Goal: Transaction & Acquisition: Purchase product/service

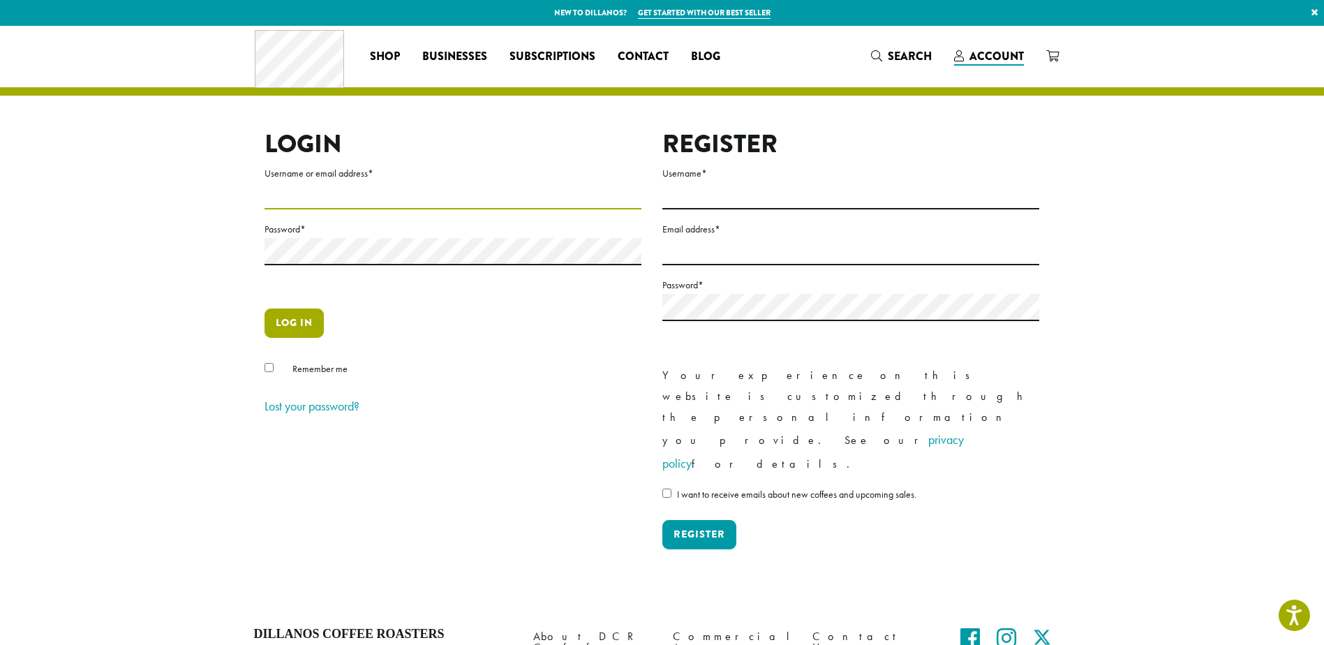
type input "**********"
click at [295, 329] on button "Log in" at bounding box center [294, 323] width 59 height 29
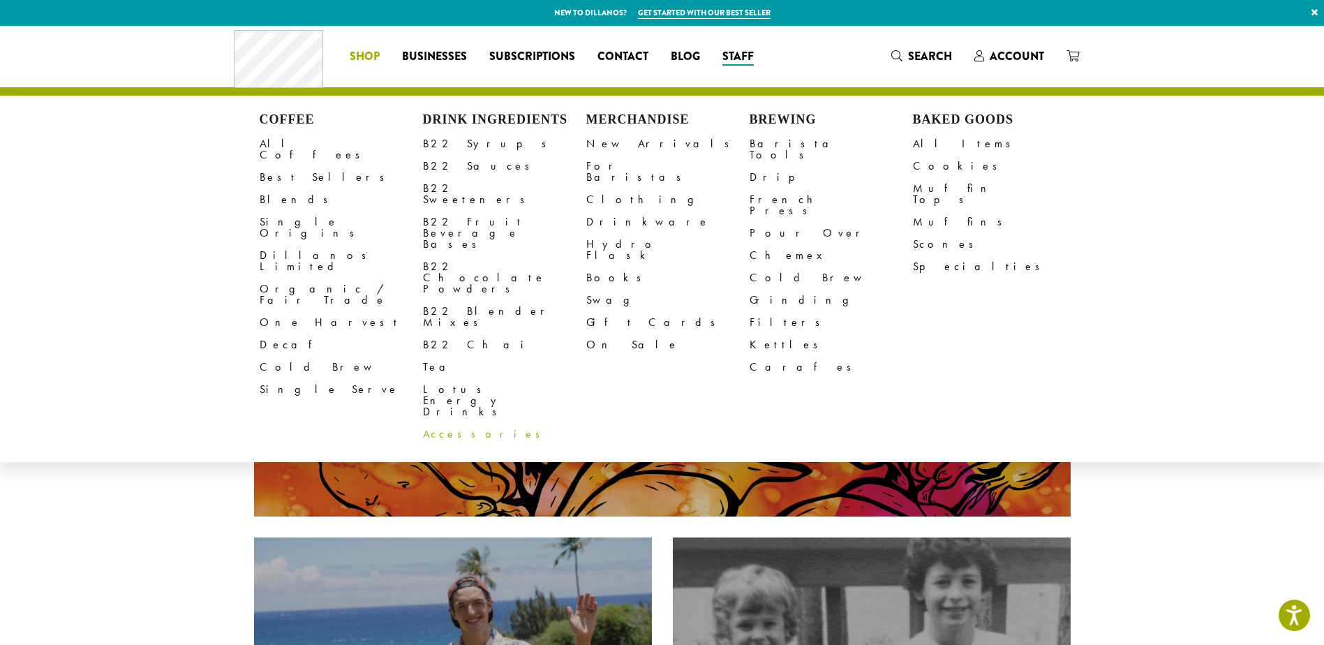
click at [454, 423] on link "Accessories" at bounding box center [504, 434] width 163 height 22
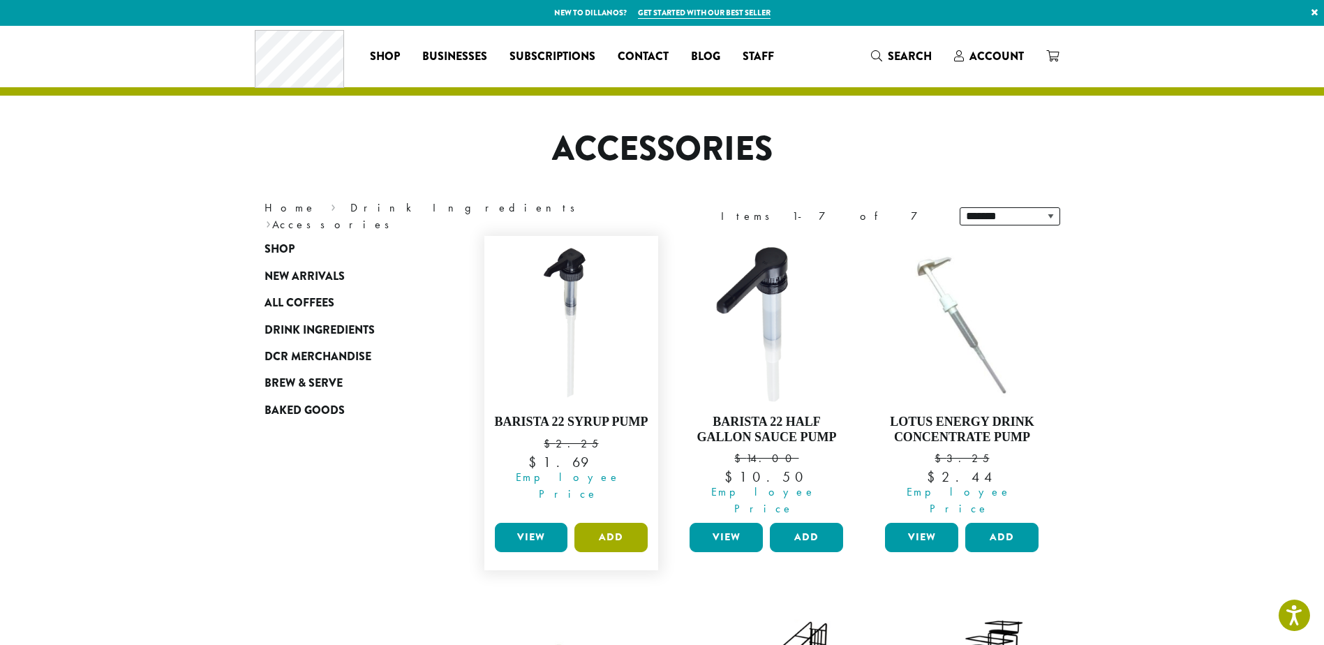
click at [626, 523] on button "Add" at bounding box center [611, 537] width 73 height 29
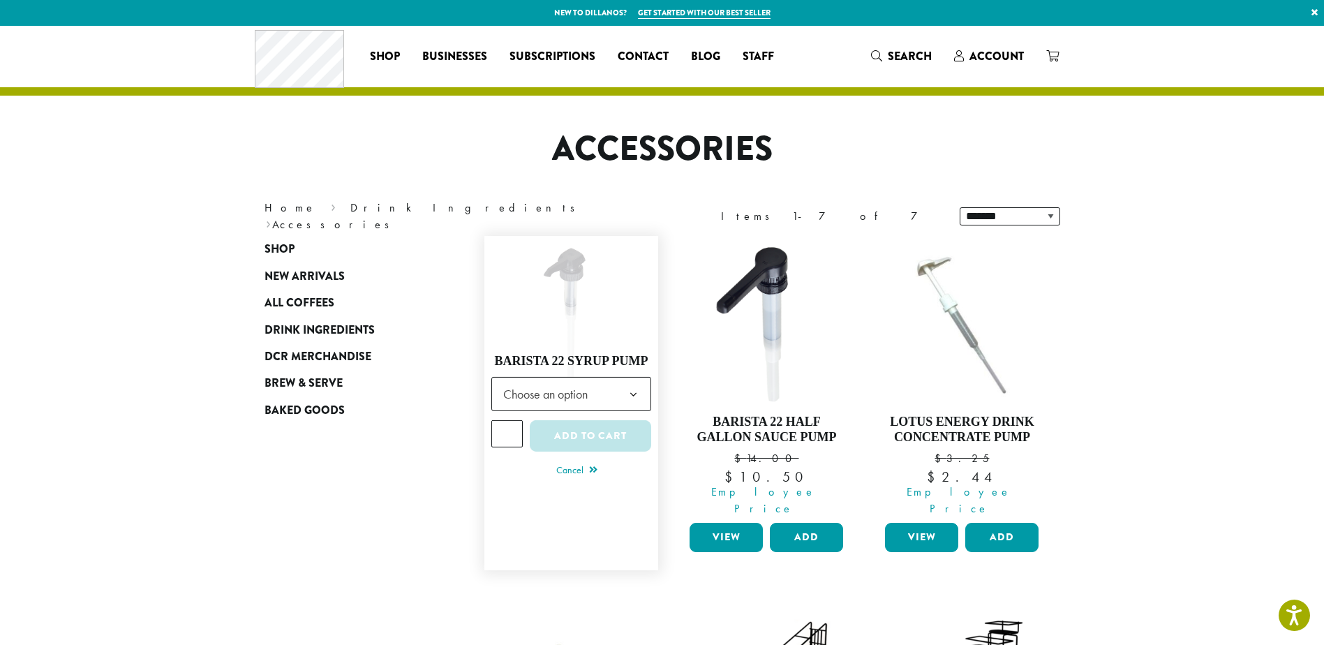
click at [635, 383] on b at bounding box center [633, 395] width 34 height 34
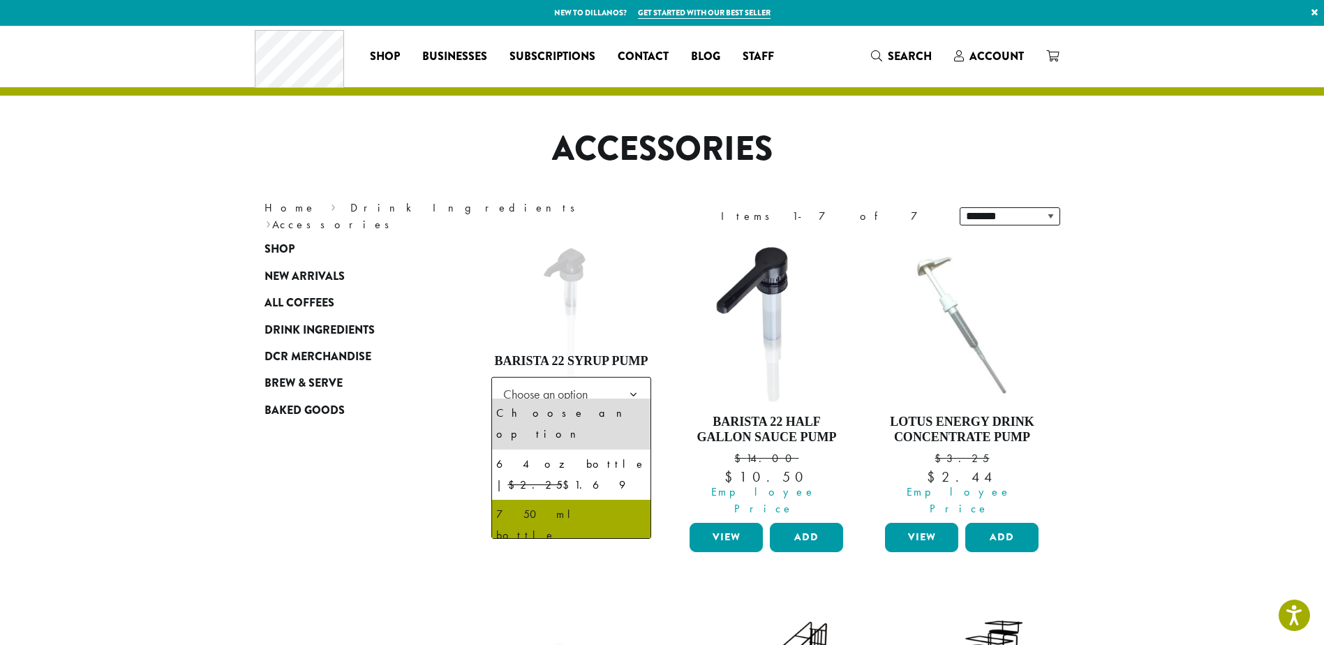
select select "**********"
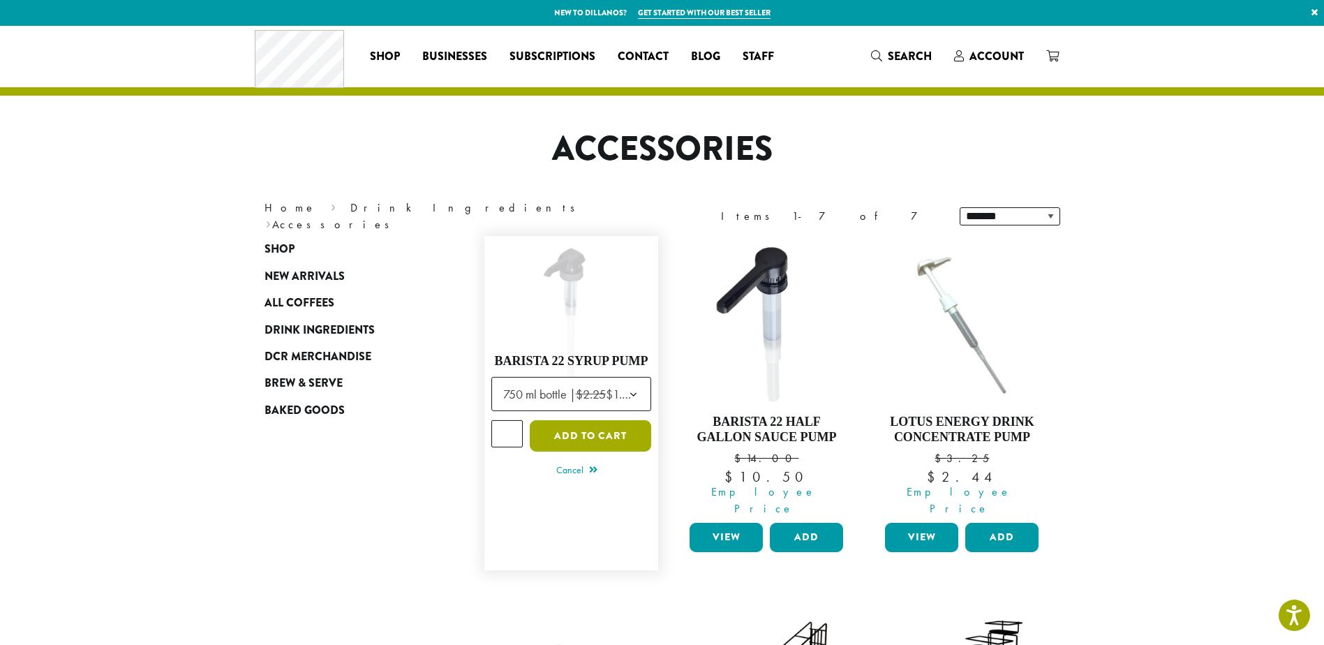
click at [591, 427] on button "Add to cart" at bounding box center [590, 435] width 121 height 31
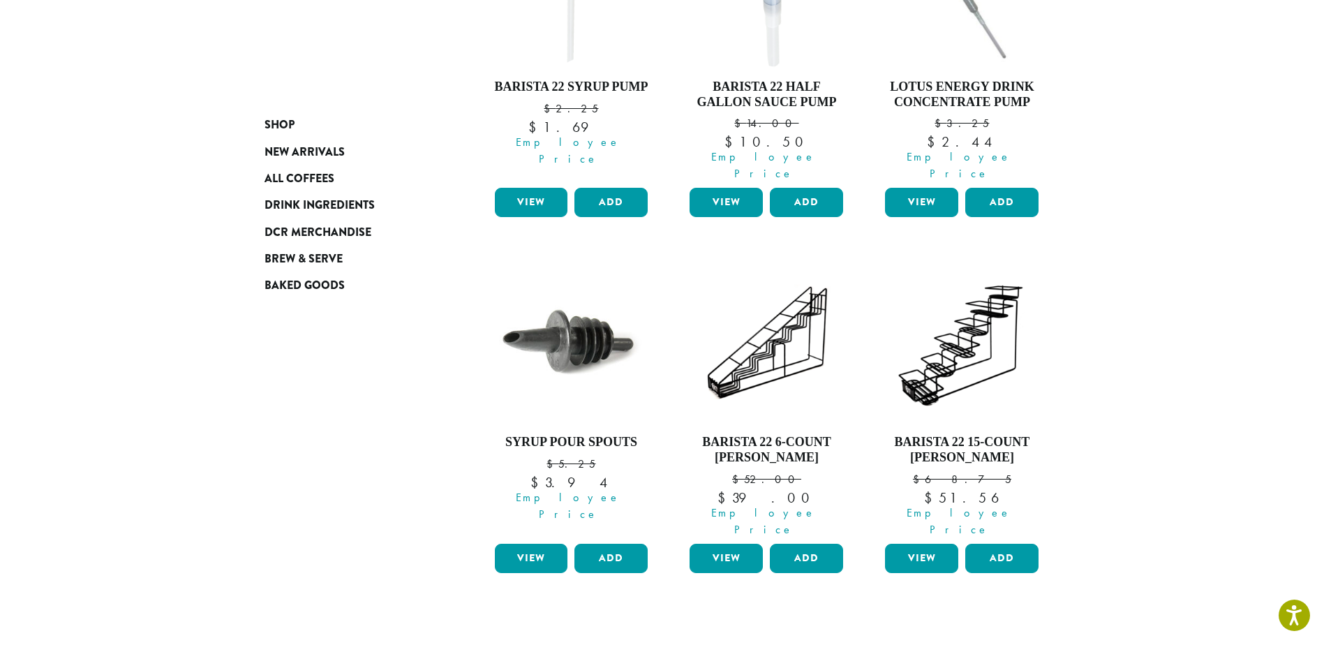
scroll to position [205, 0]
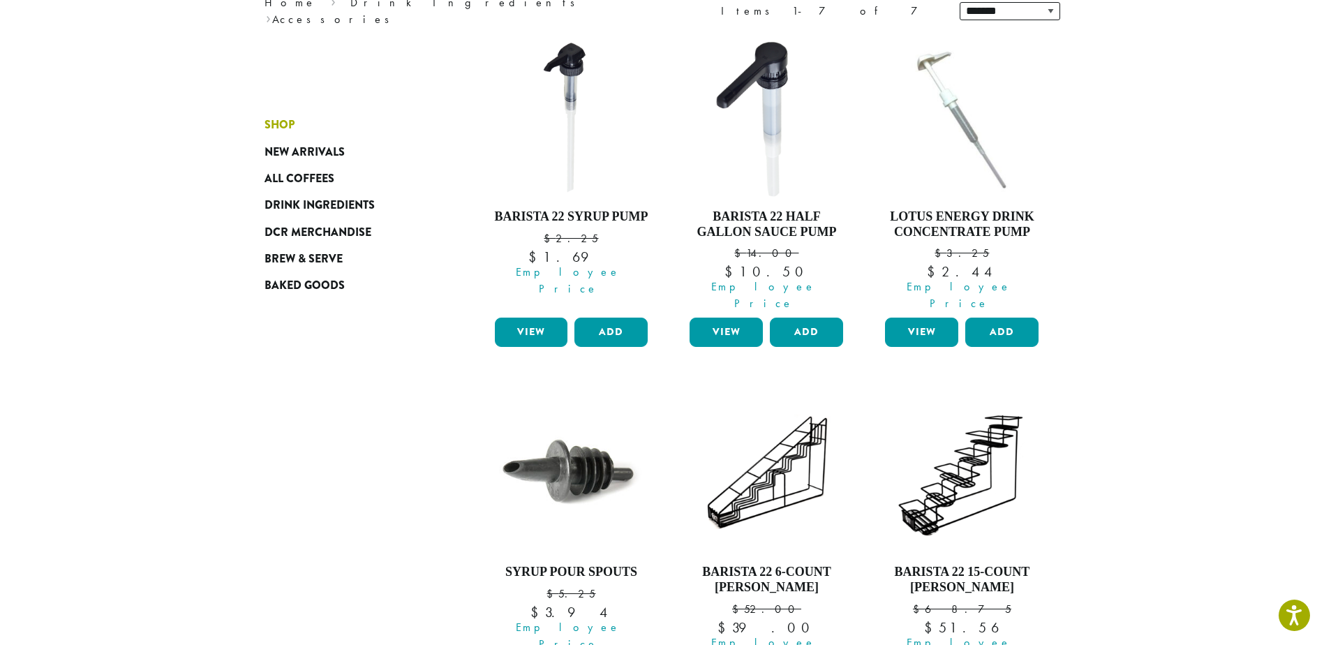
click at [282, 125] on span "Shop" at bounding box center [280, 125] width 30 height 17
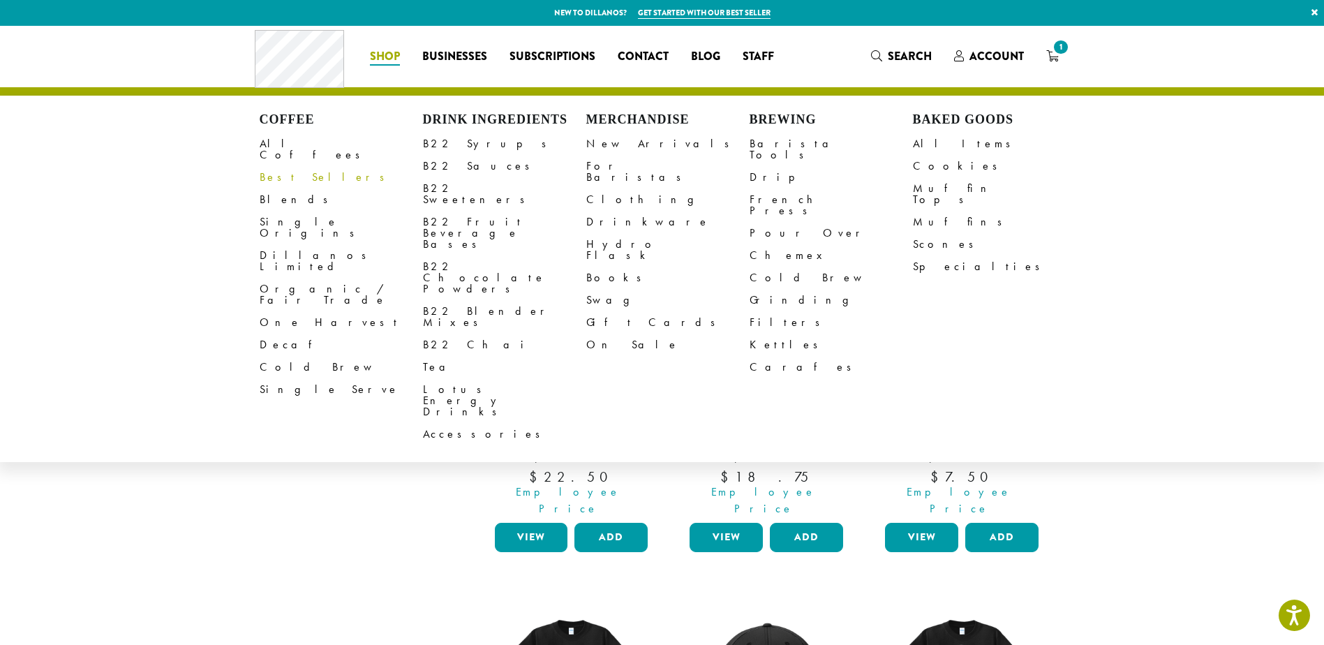
click at [288, 167] on link "Best Sellers" at bounding box center [341, 177] width 163 height 22
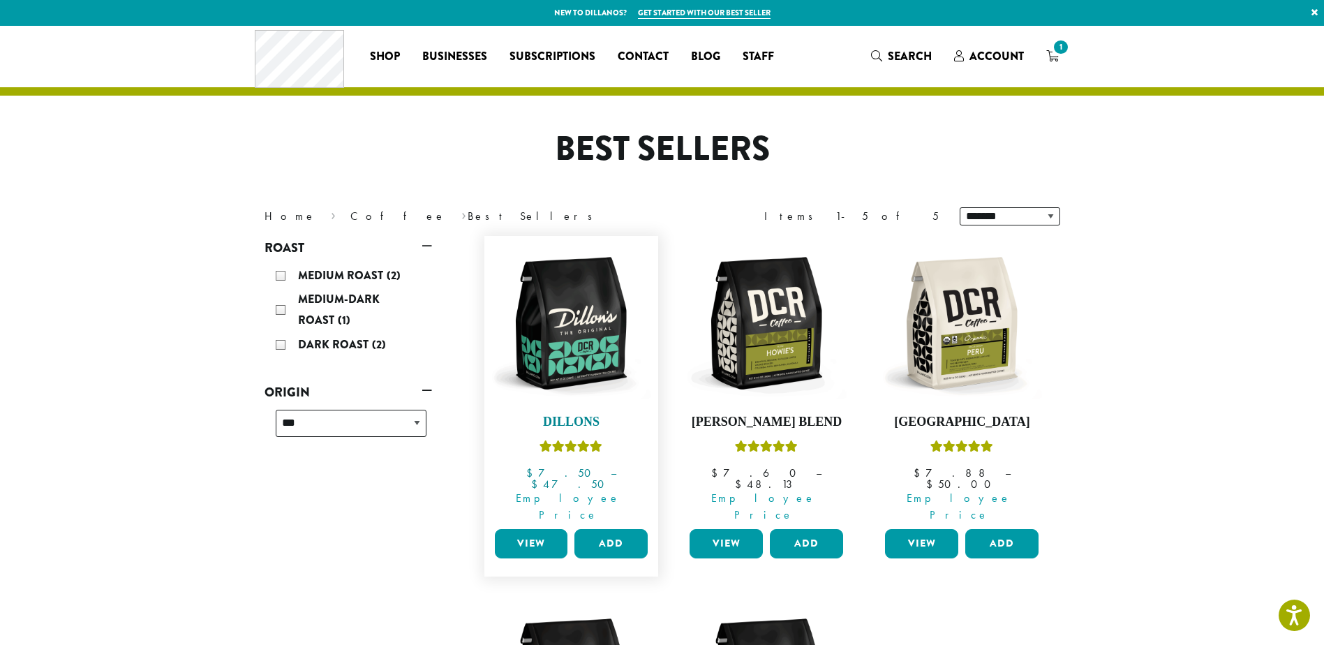
click at [562, 369] on img at bounding box center [571, 323] width 161 height 161
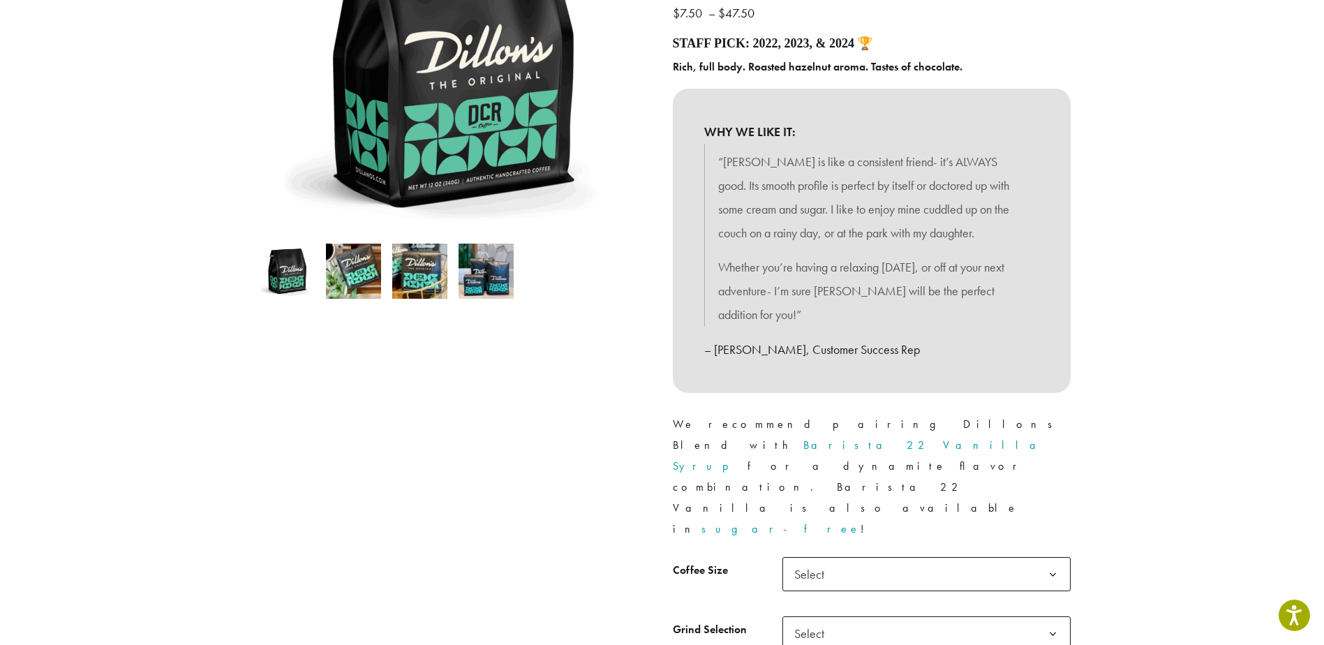
scroll to position [279, 0]
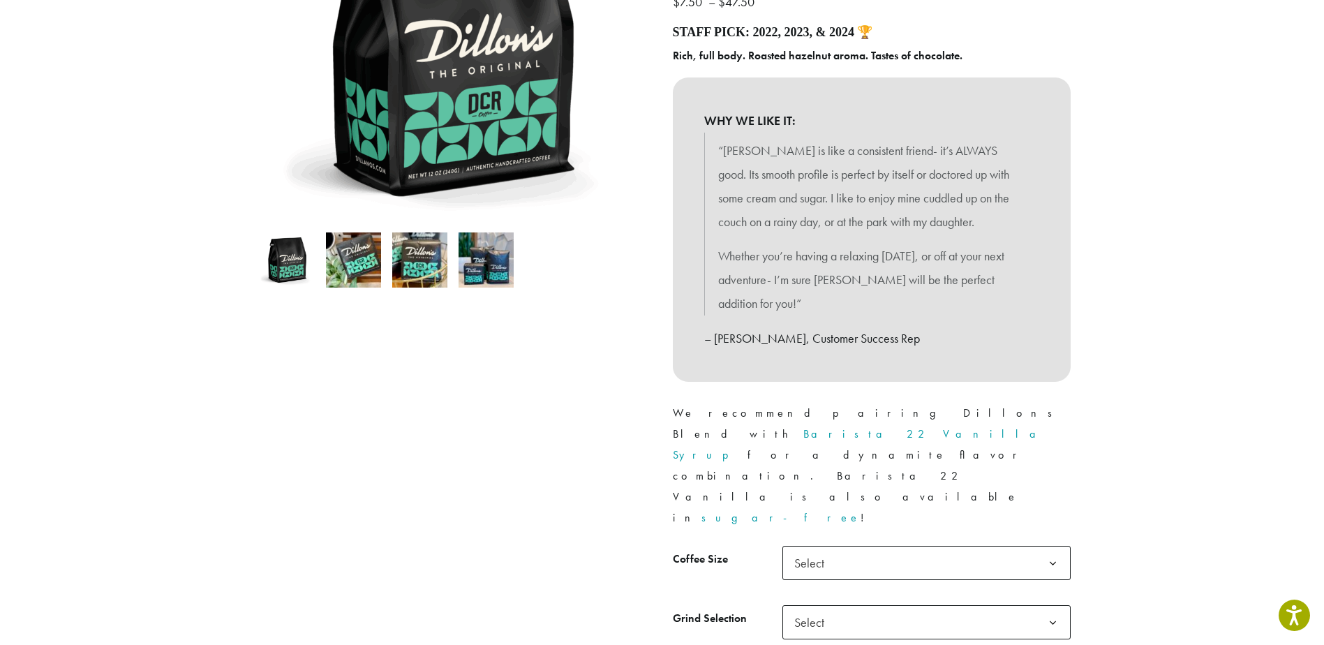
click at [891, 546] on span "Select" at bounding box center [927, 563] width 288 height 34
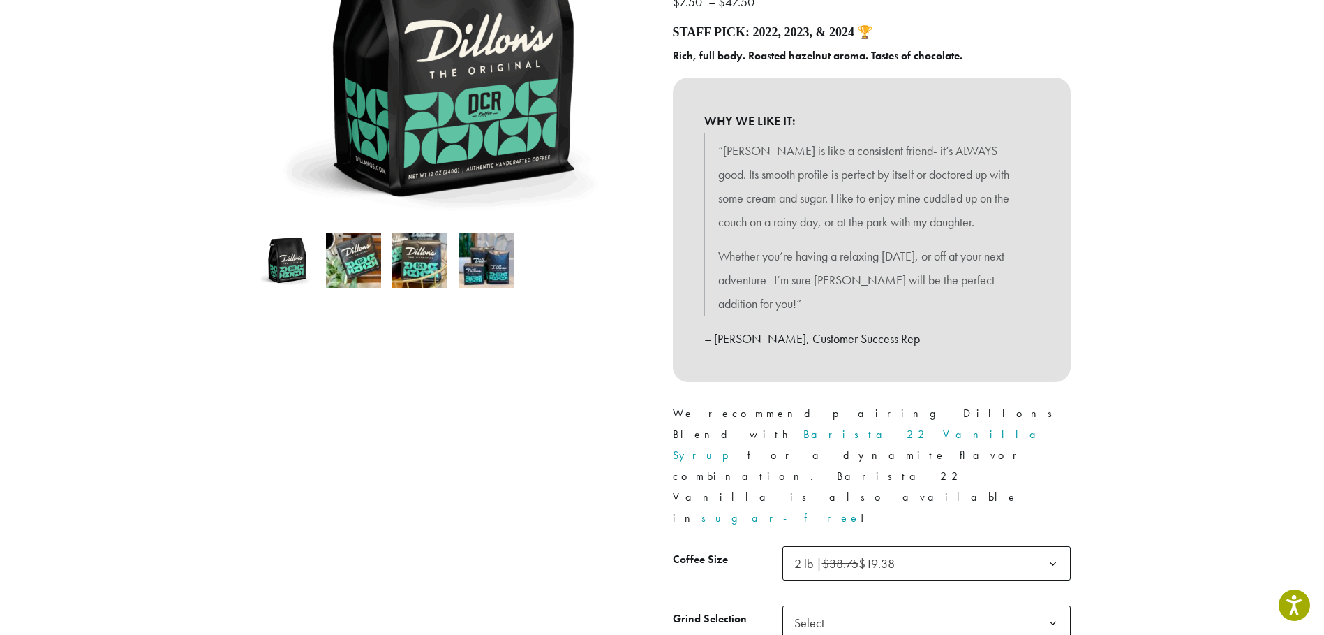
click at [889, 605] on span "Select" at bounding box center [927, 622] width 288 height 34
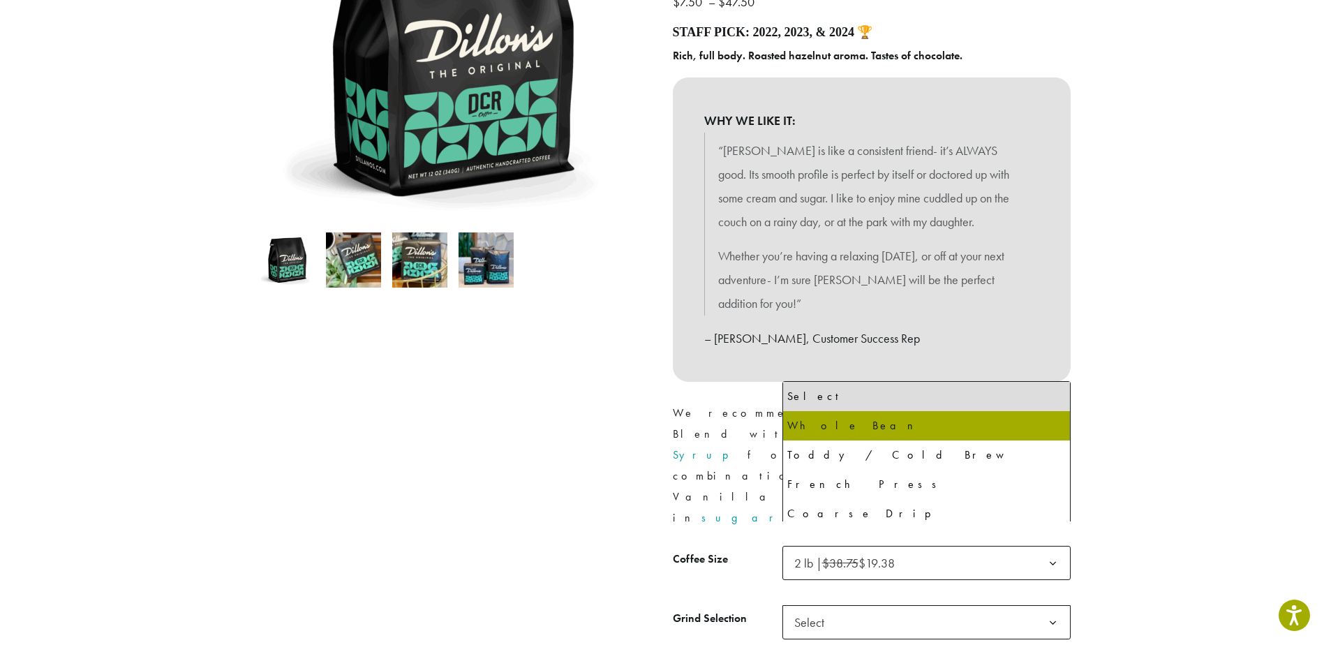
select select "**********"
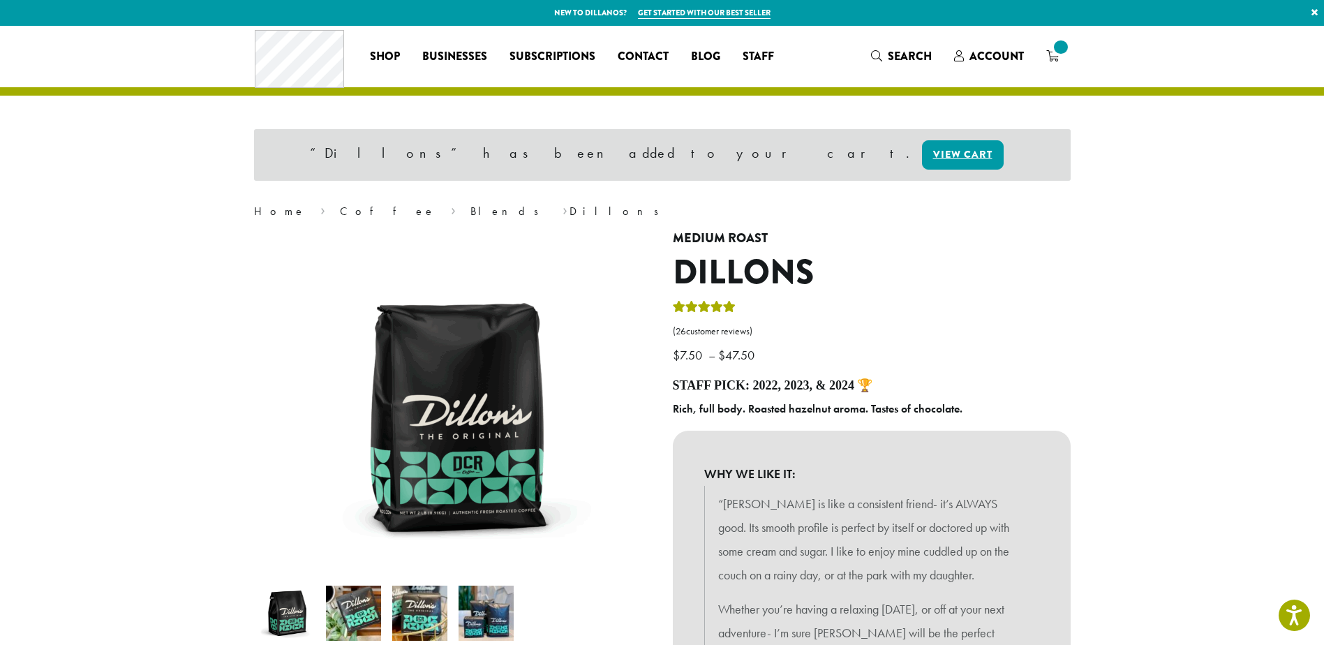
click at [500, 616] on img at bounding box center [486, 613] width 55 height 55
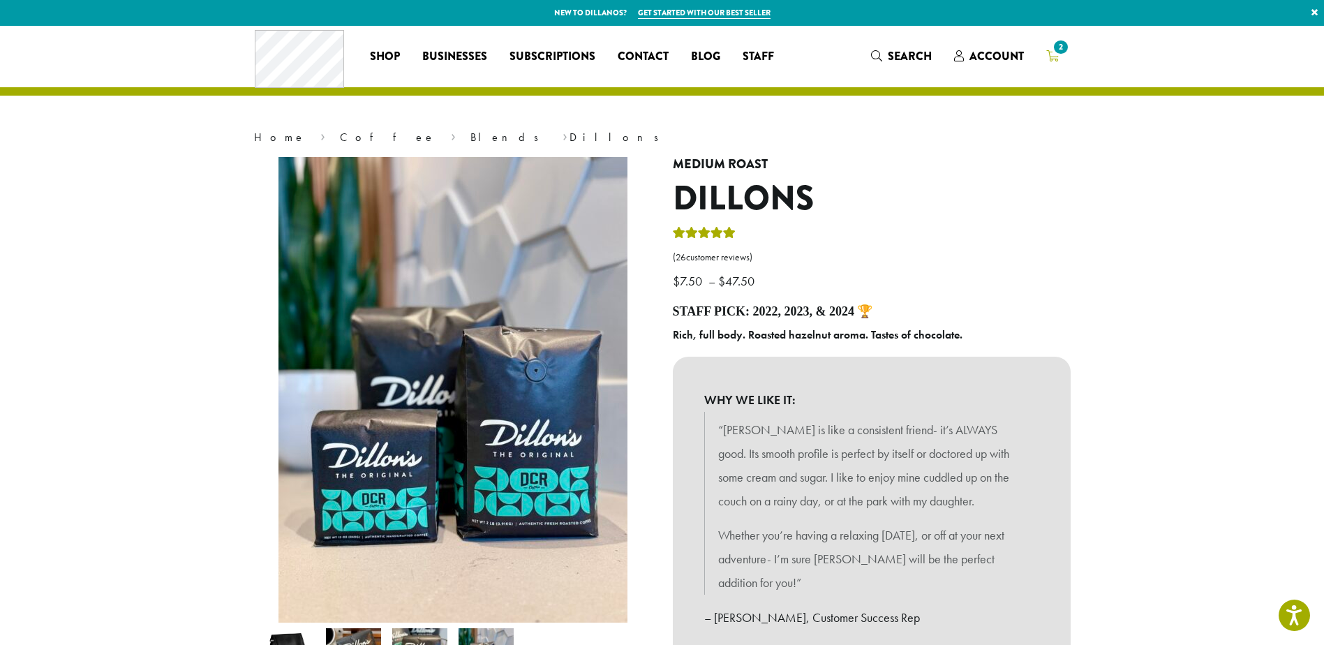
click at [1050, 53] on icon "2" at bounding box center [1052, 55] width 13 height 11
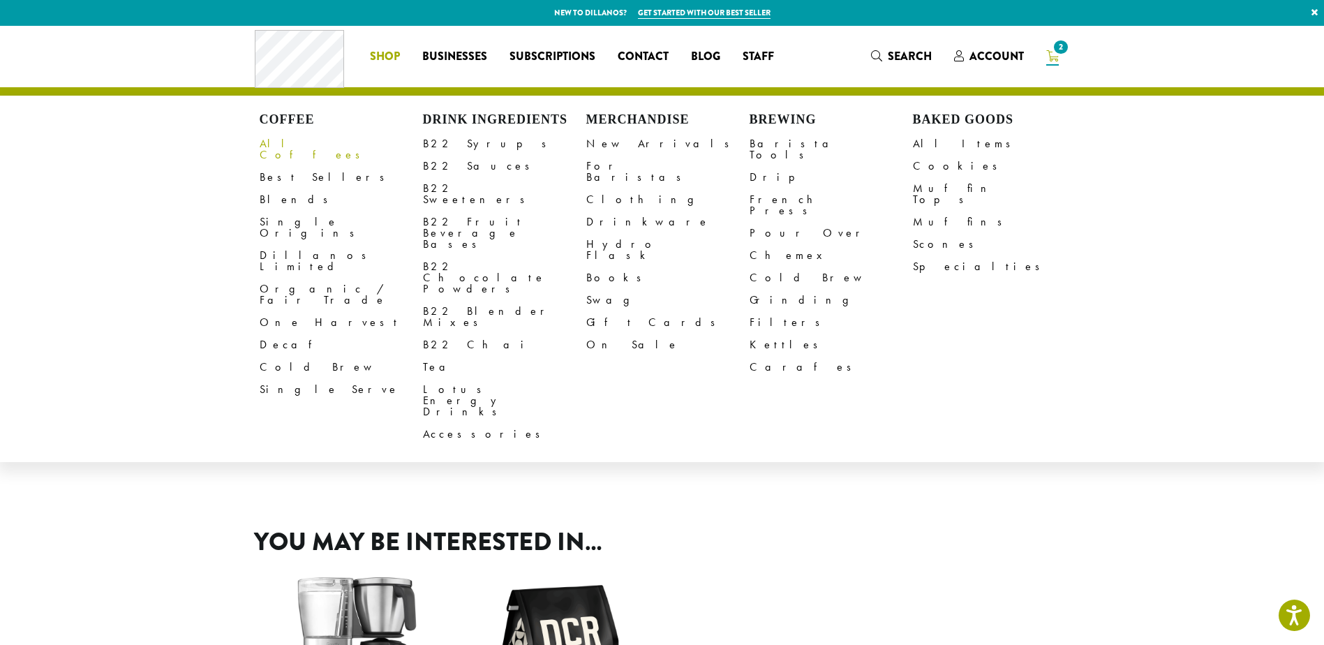
click at [286, 147] on link "All Coffees" at bounding box center [341, 150] width 163 height 34
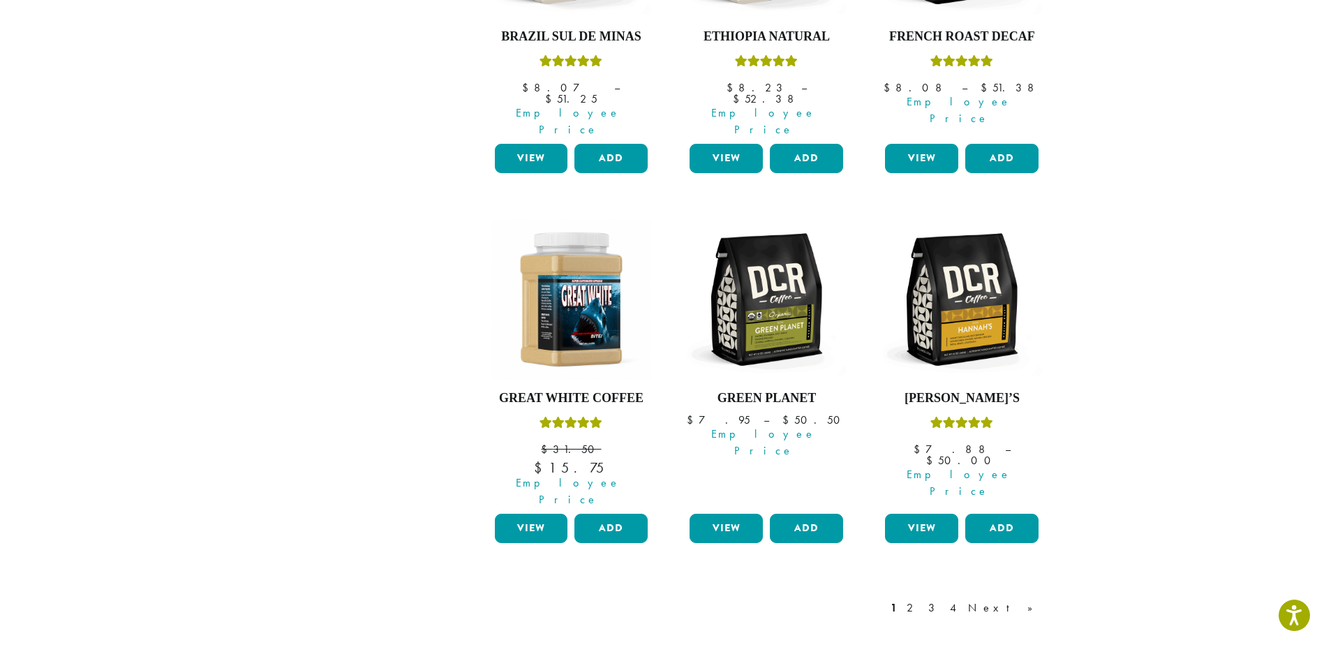
scroll to position [1117, 0]
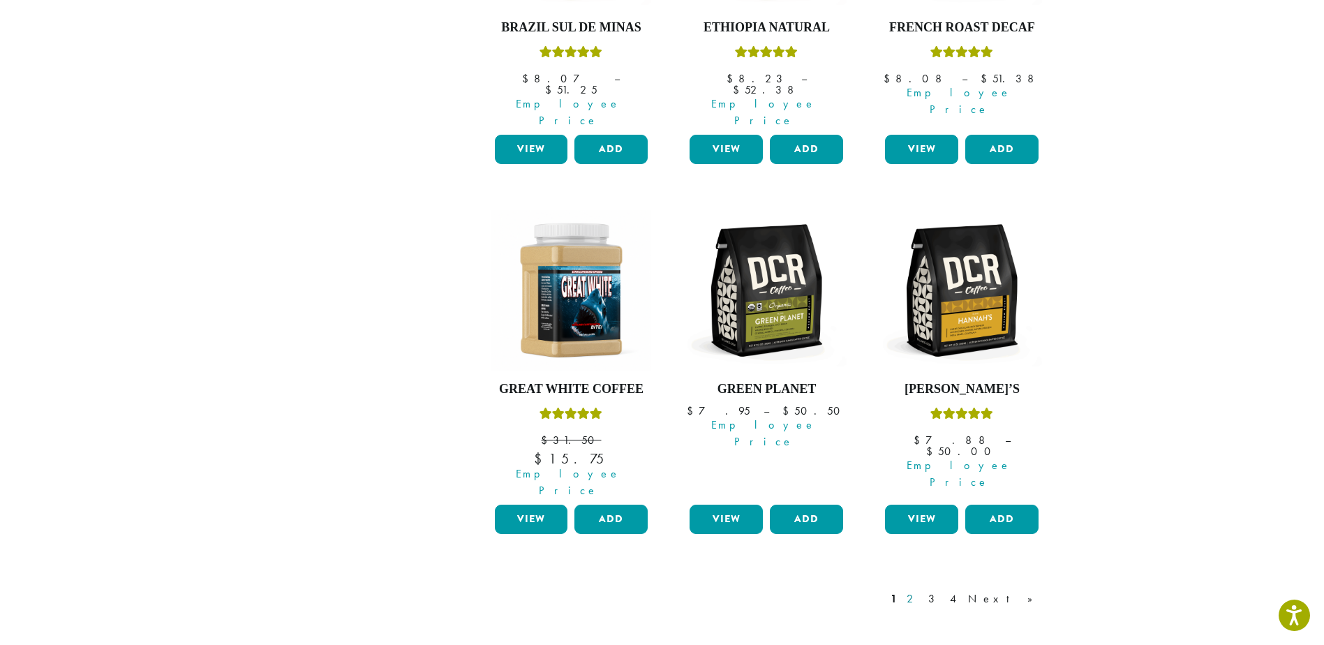
click at [921, 591] on link "2" at bounding box center [912, 599] width 17 height 17
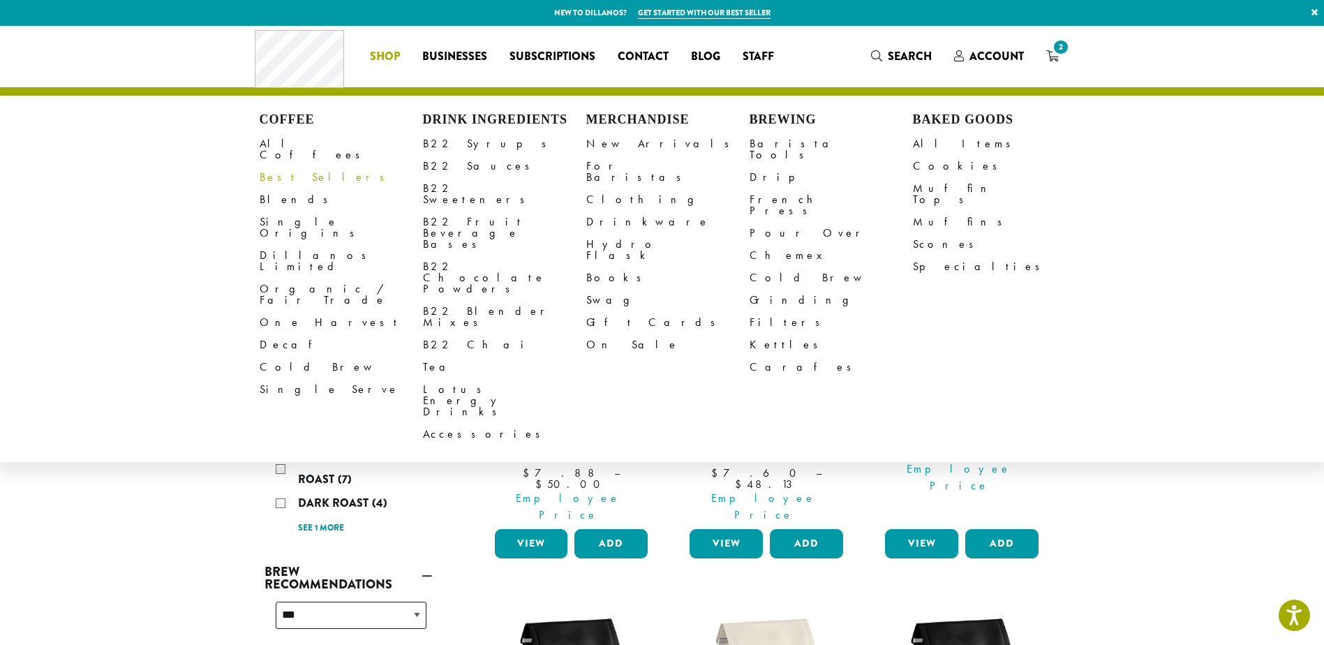
click at [297, 167] on link "Best Sellers" at bounding box center [341, 177] width 163 height 22
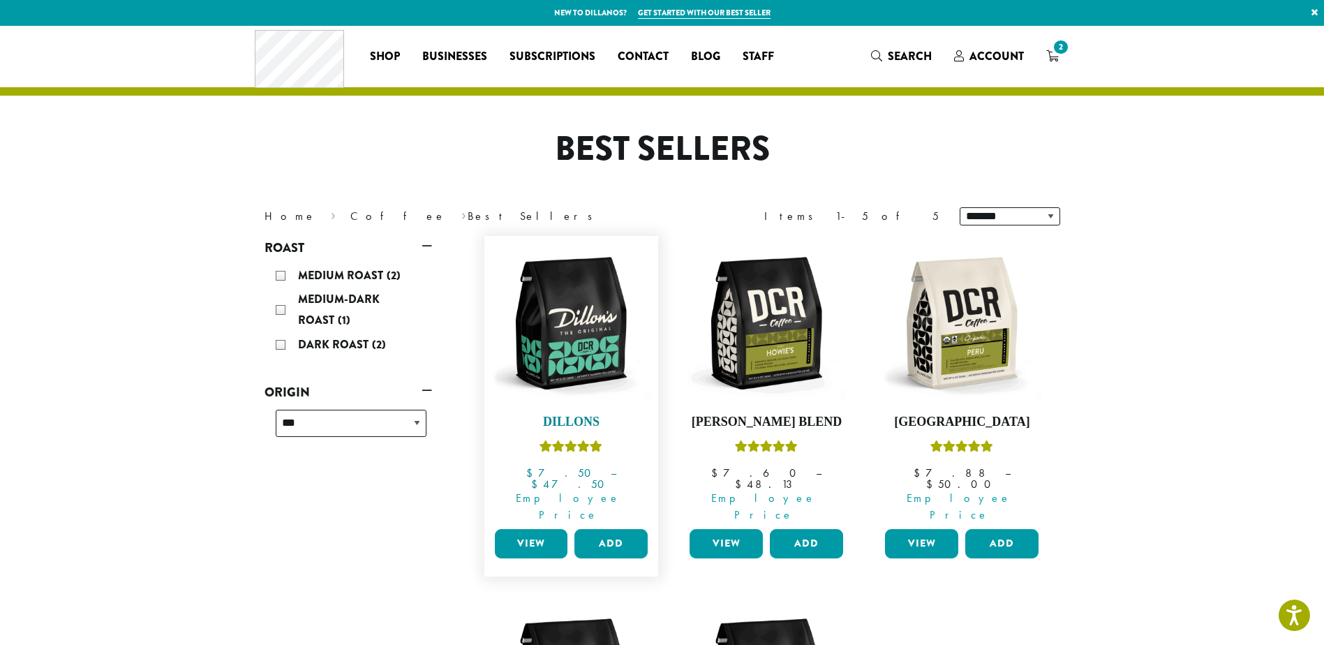
click at [591, 351] on img at bounding box center [571, 323] width 161 height 161
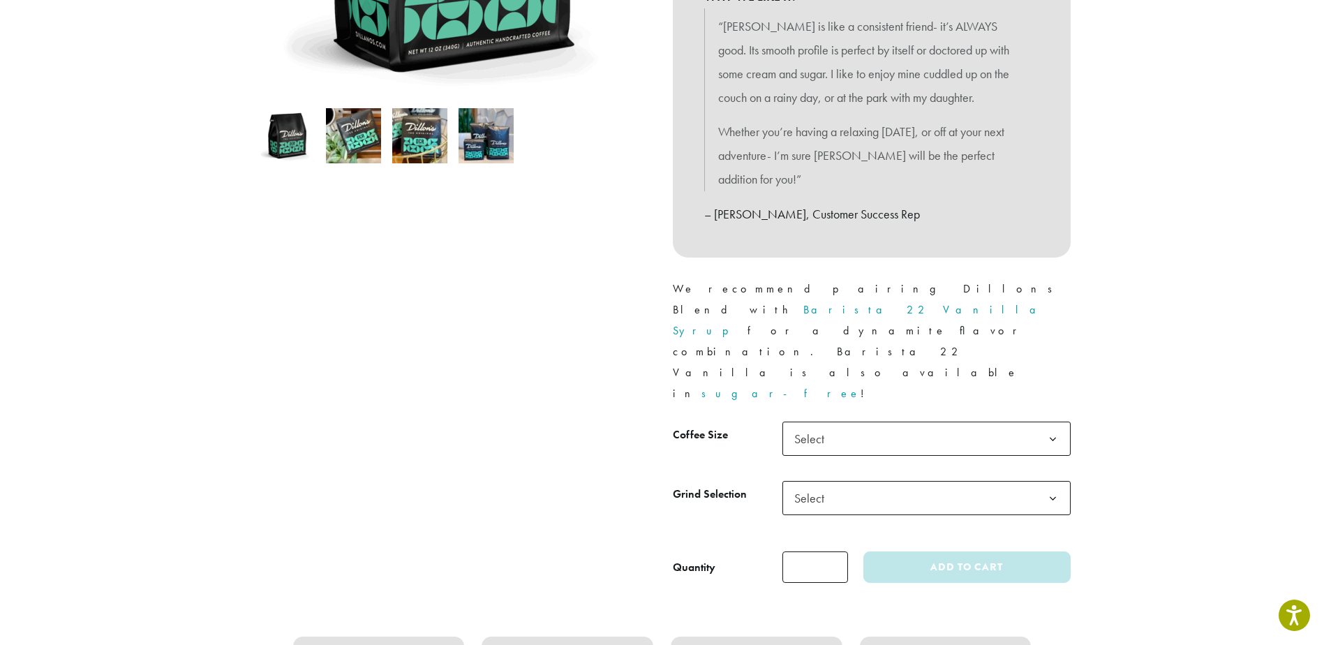
scroll to position [419, 0]
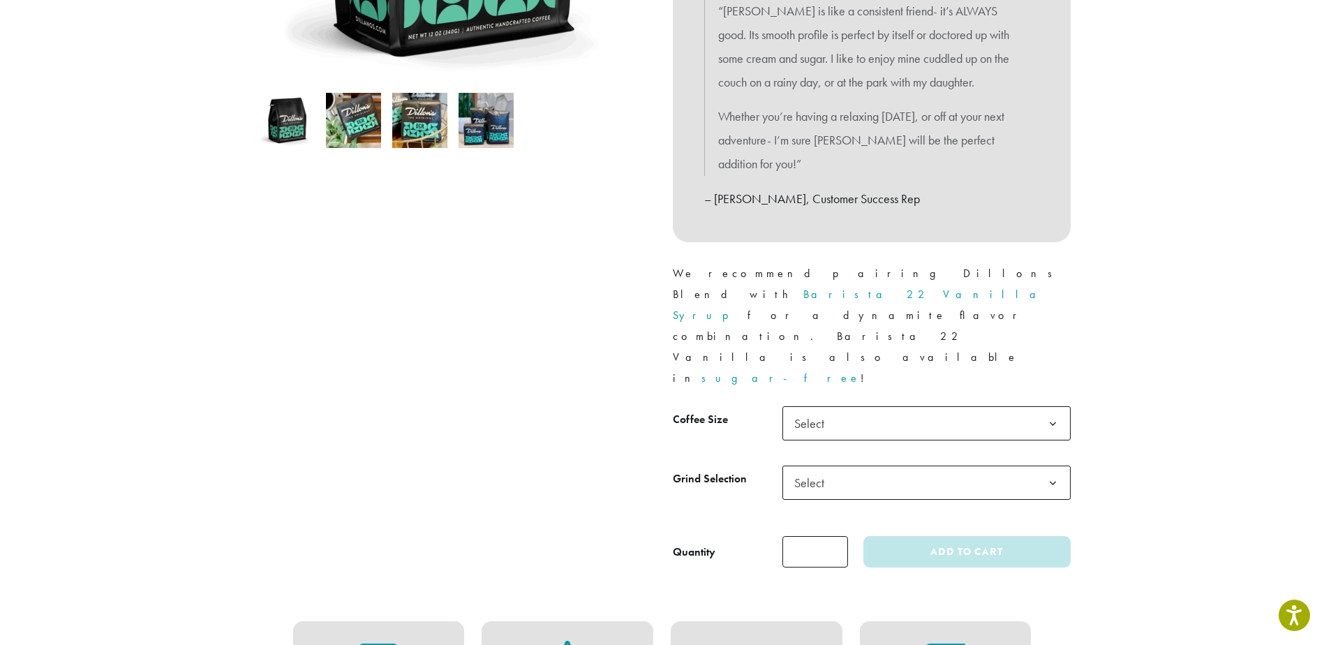
click at [841, 406] on span "Select" at bounding box center [927, 423] width 288 height 34
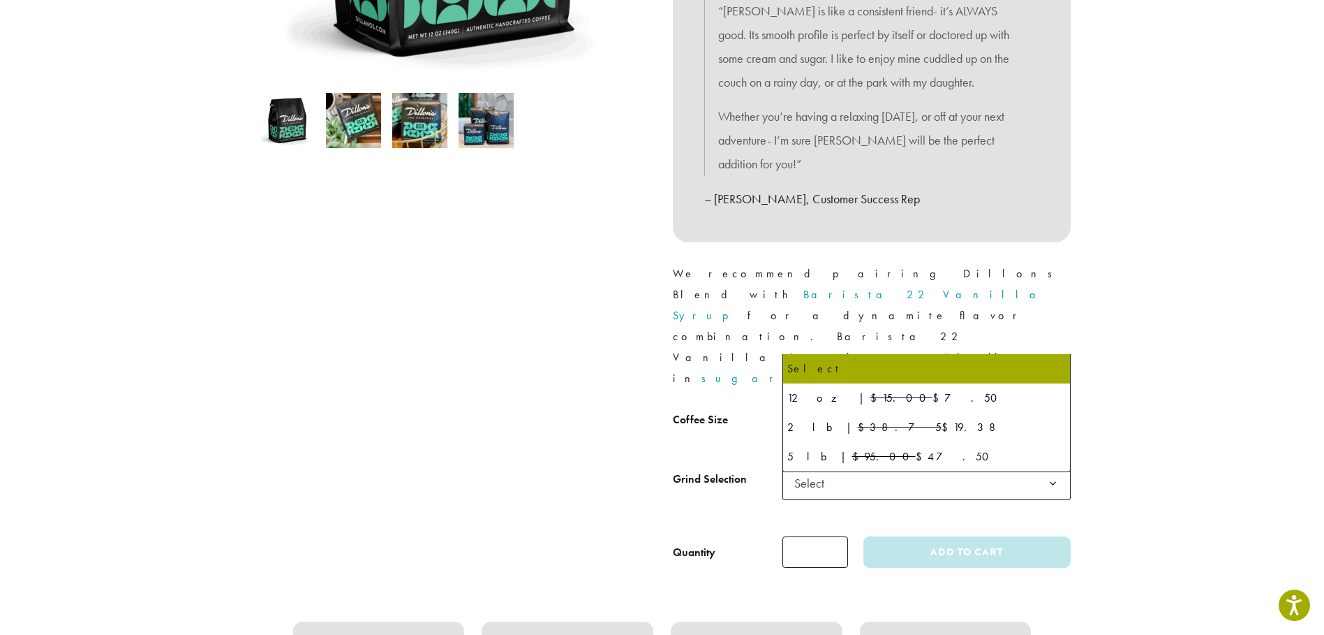
click at [849, 406] on span "Select" at bounding box center [927, 423] width 288 height 34
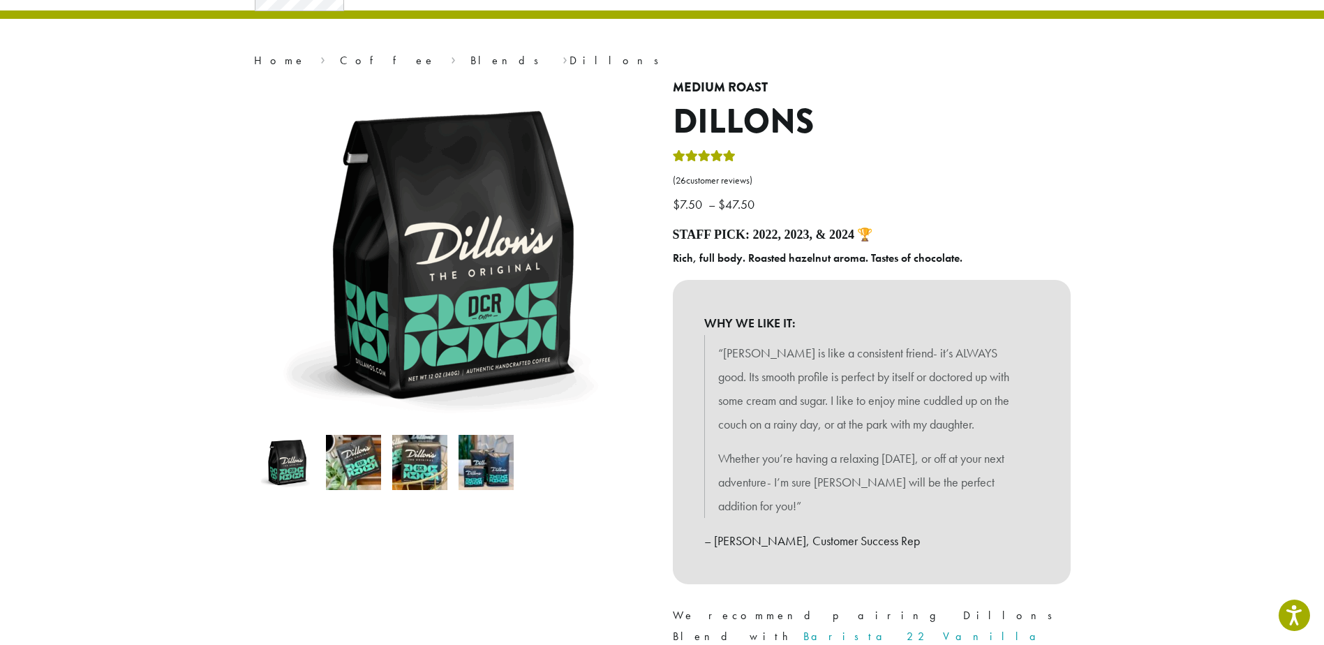
scroll to position [0, 0]
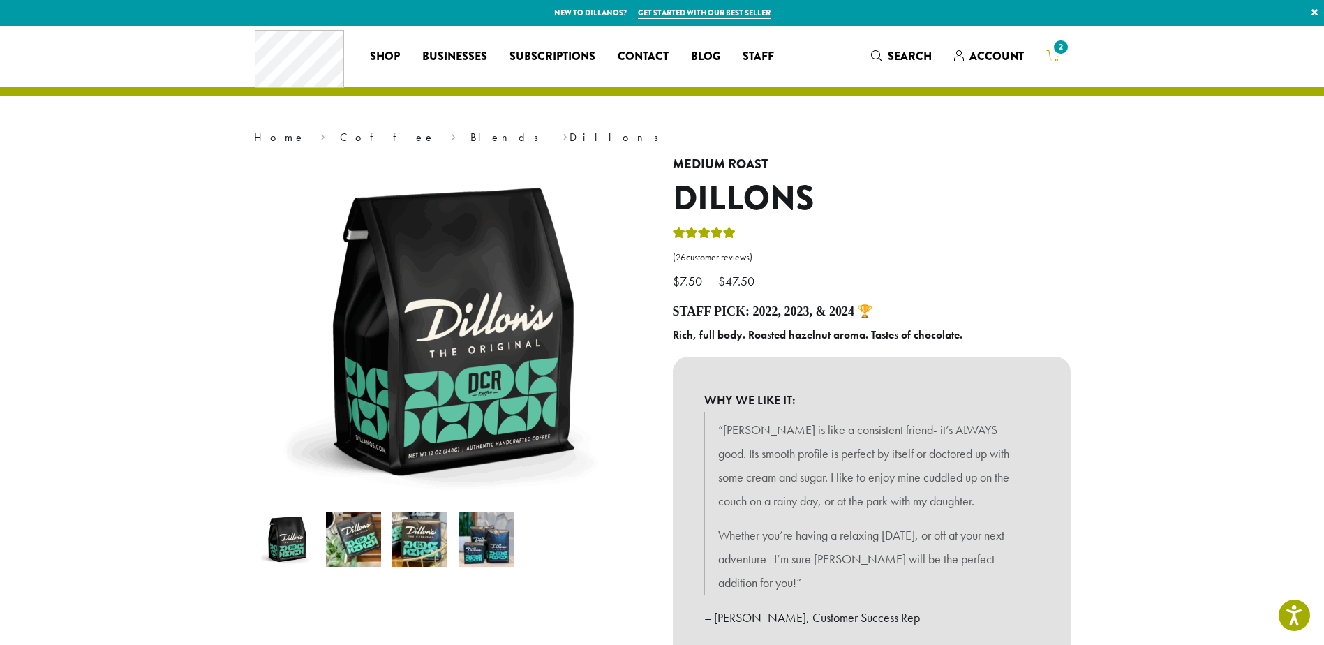
click at [1054, 47] on span "2" at bounding box center [1060, 47] width 19 height 19
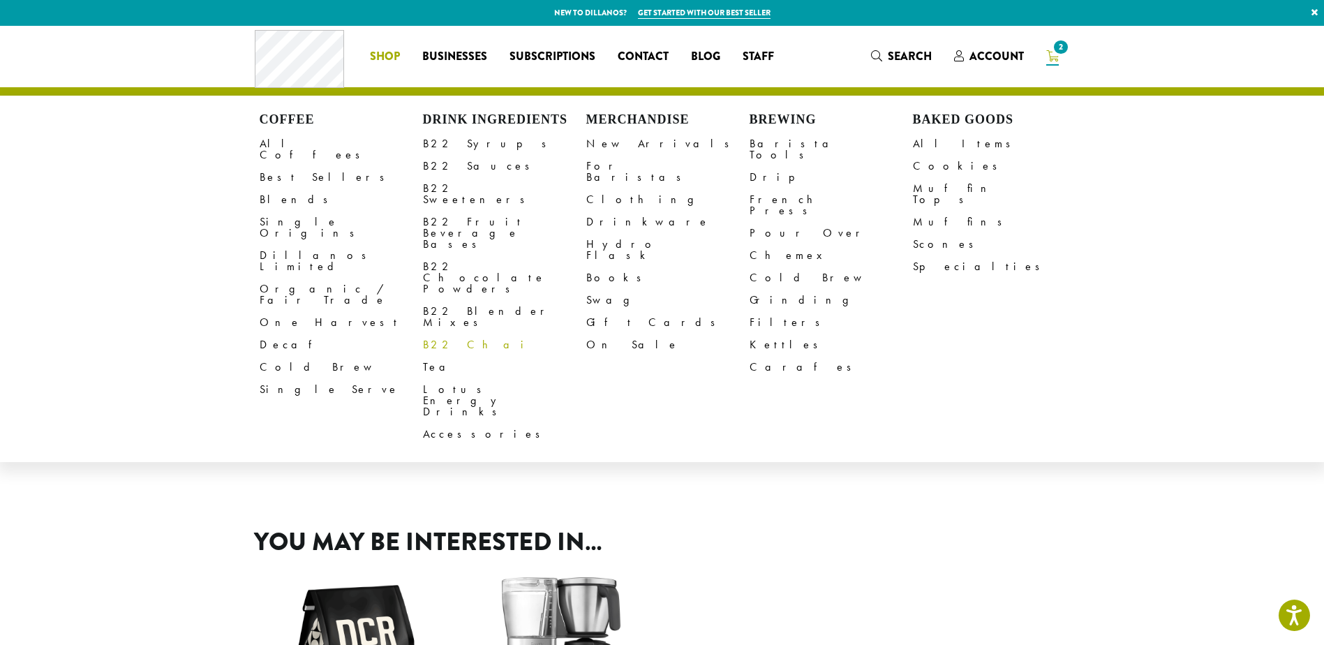
click at [464, 334] on link "B22 Chai" at bounding box center [504, 345] width 163 height 22
